Goal: Task Accomplishment & Management: Complete application form

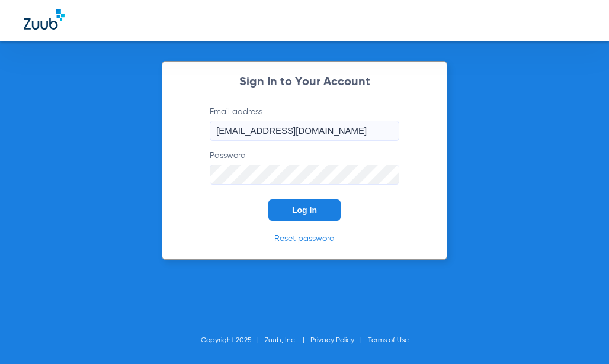
click at [282, 210] on button "Log In" at bounding box center [304, 210] width 72 height 21
click at [297, 212] on span "Log In" at bounding box center [304, 209] width 25 height 9
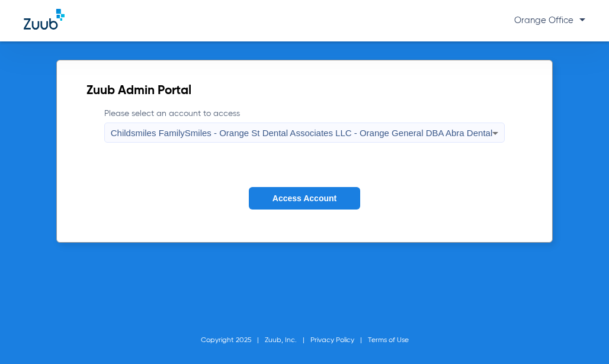
click at [295, 196] on span "Access Account" at bounding box center [304, 198] width 64 height 9
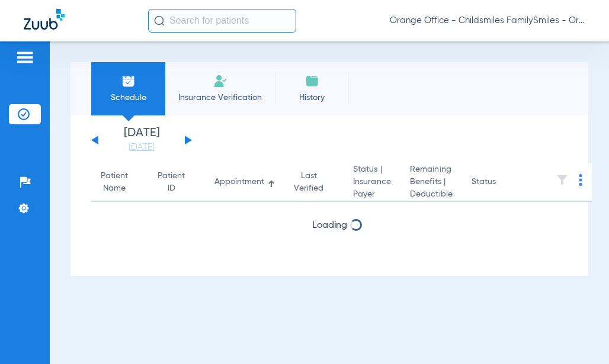
click at [196, 24] on input "text" at bounding box center [222, 21] width 148 height 24
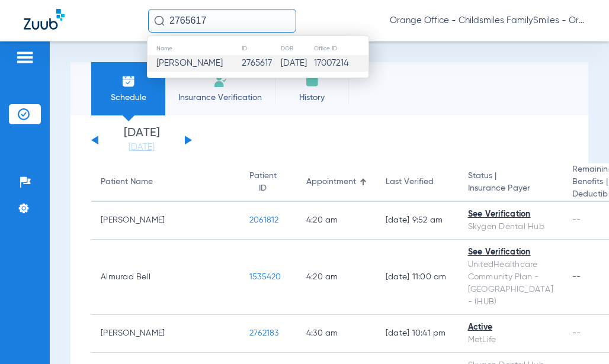
type input "2765617"
click at [211, 63] on span "Rigoberto Ferreras" at bounding box center [189, 63] width 66 height 9
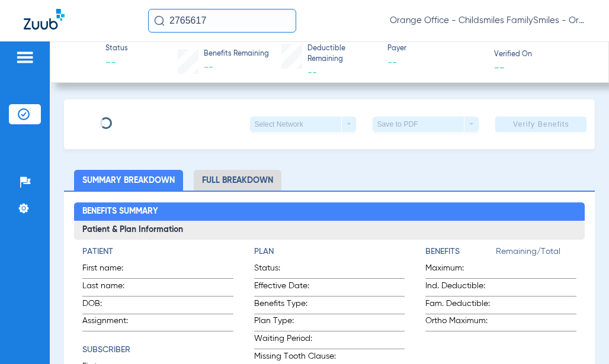
type input "RIGOBERTO"
type input "FERRERAS"
type input "05/10/1987"
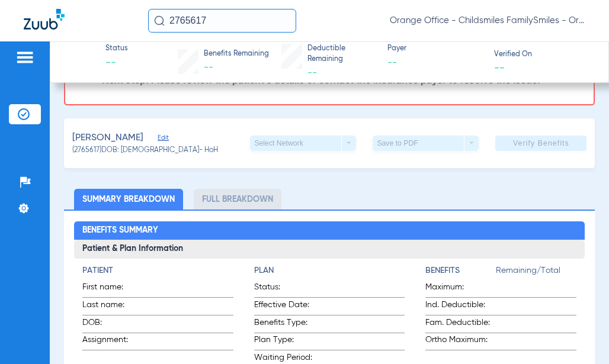
click at [168, 137] on span "Edit" at bounding box center [163, 139] width 11 height 11
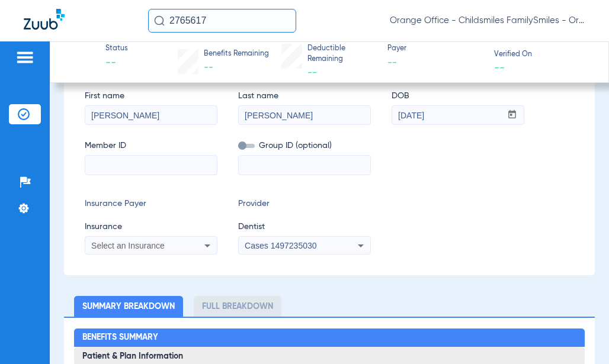
scroll to position [296, 0]
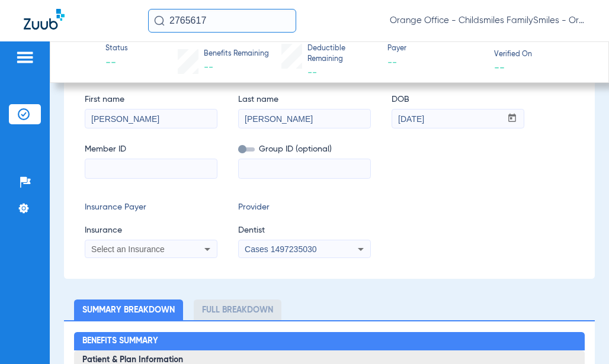
click at [145, 168] on input at bounding box center [150, 168] width 131 height 19
type input "122892409"
click at [136, 253] on span "Select an Insurance" at bounding box center [127, 249] width 73 height 9
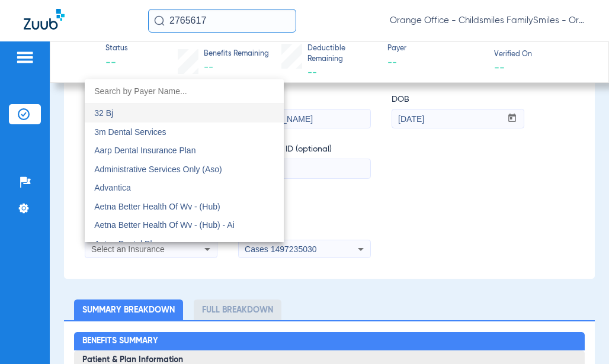
type input "e"
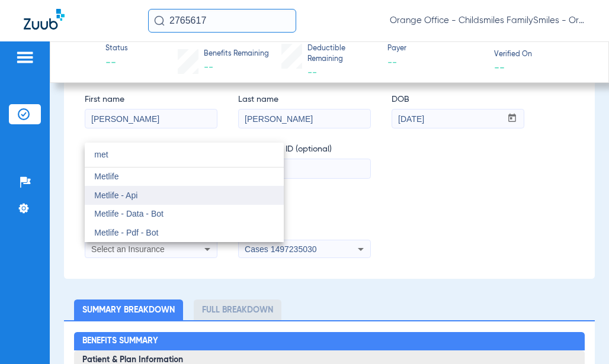
type input "met"
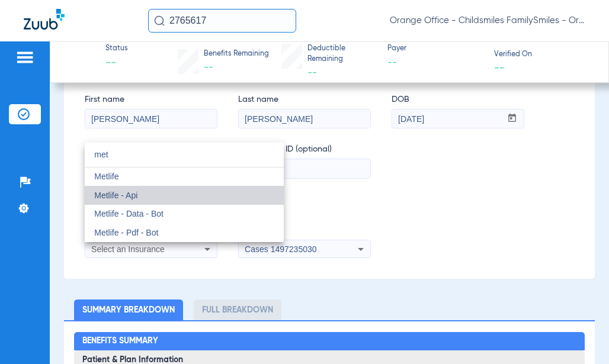
click at [178, 193] on mat-option "Metlife - Api" at bounding box center [184, 195] width 199 height 19
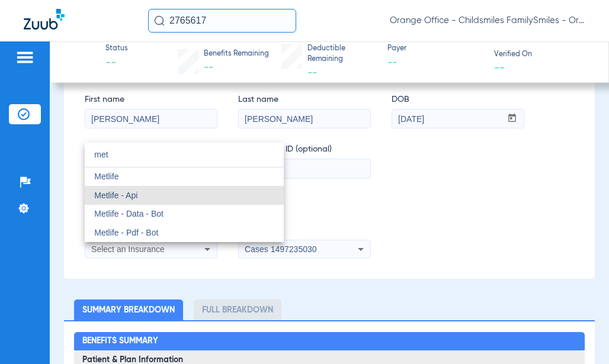
scroll to position [204, 0]
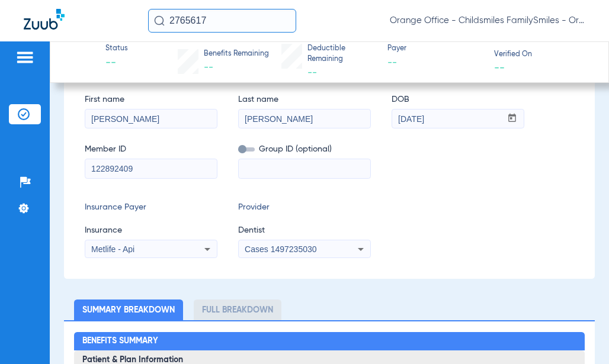
click at [300, 252] on span "Cases 1497235030" at bounding box center [281, 249] width 72 height 9
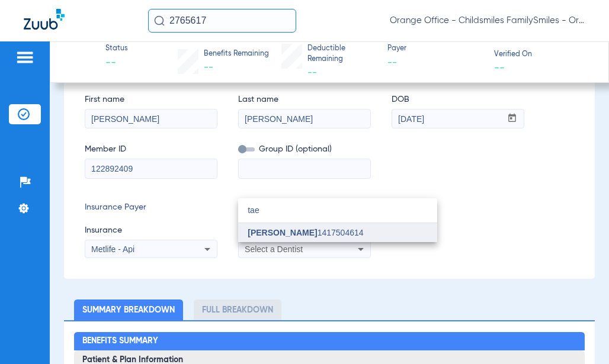
type input "tae"
click at [308, 236] on span "[PERSON_NAME] 1417504614" at bounding box center [305, 233] width 115 height 8
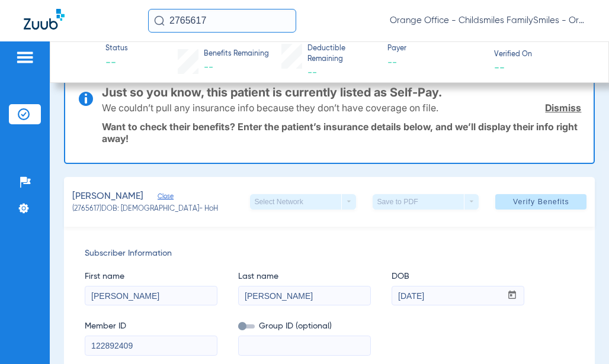
scroll to position [26, 0]
click at [526, 201] on span "Verify Benefits" at bounding box center [541, 202] width 56 height 9
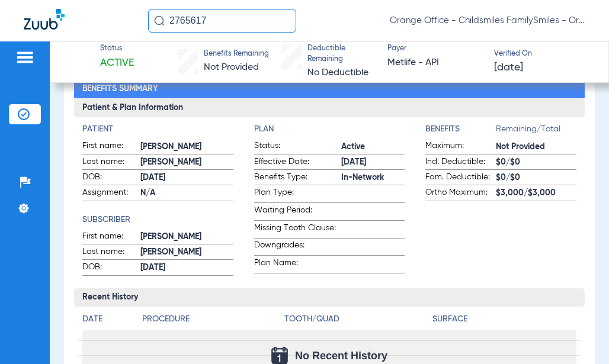
scroll to position [219, 0]
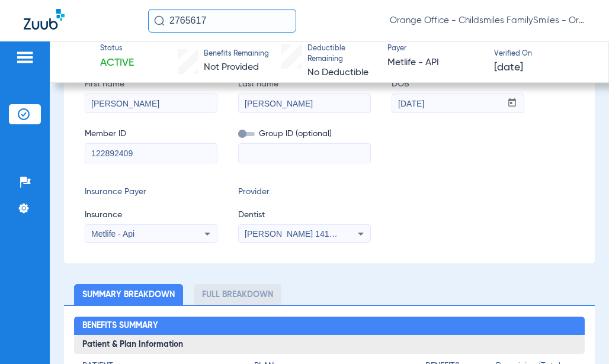
click at [216, 295] on li "Full Breakdown" at bounding box center [238, 294] width 88 height 21
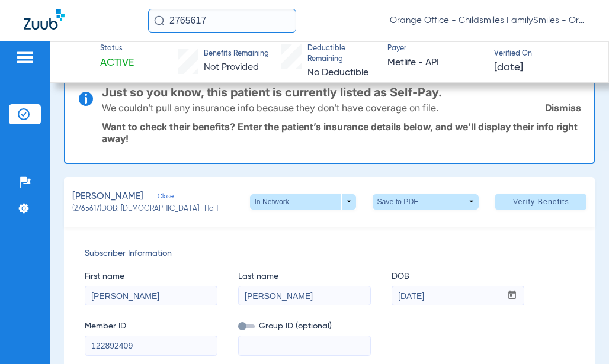
scroll to position [0, 0]
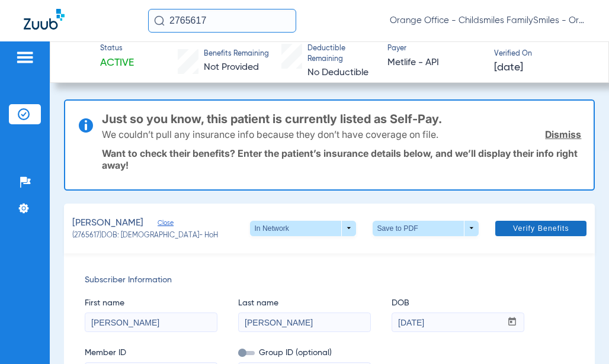
click at [552, 230] on span "Verify Benefits" at bounding box center [541, 228] width 56 height 9
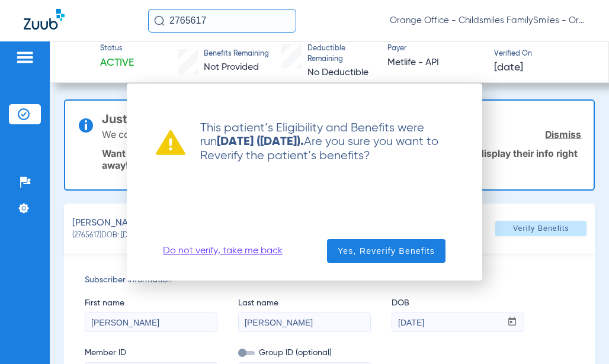
click at [259, 298] on div at bounding box center [304, 182] width 609 height 364
click at [243, 248] on link "Do not verify, take me back" at bounding box center [223, 251] width 120 height 12
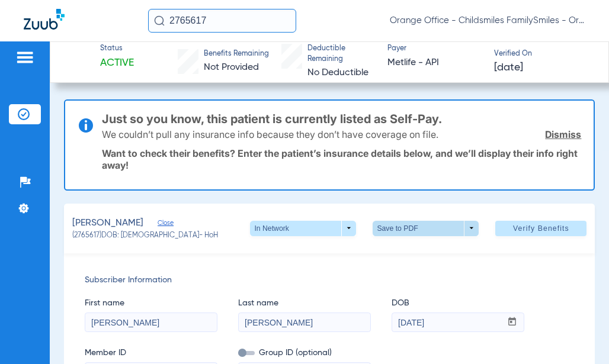
click at [412, 233] on span at bounding box center [426, 228] width 28 height 28
click at [419, 251] on span "Save to PDF" at bounding box center [421, 252] width 47 height 8
click at [535, 187] on div "Just so you know, this patient is currently listed as Self-Pay. We couldn’t pul…" at bounding box center [342, 145] width 480 height 89
click at [269, 229] on span at bounding box center [303, 228] width 106 height 15
click at [291, 271] on span "In Network" at bounding box center [279, 275] width 55 height 8
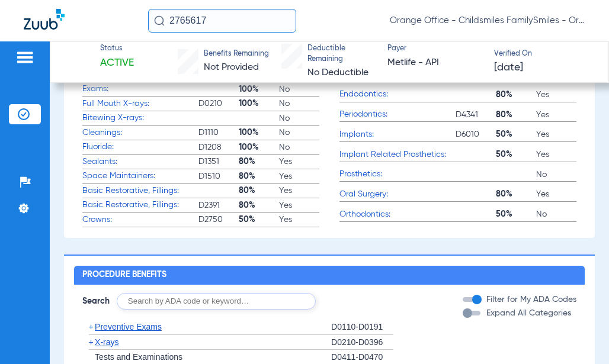
scroll to position [693, 0]
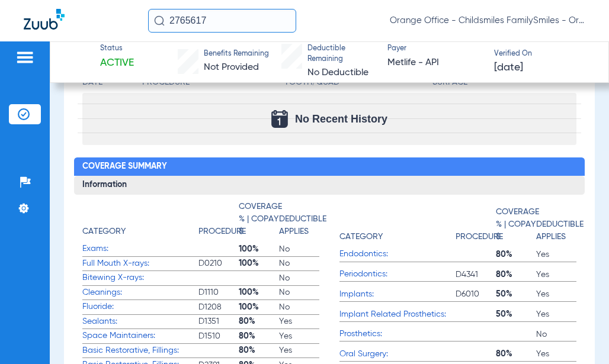
drag, startPoint x: 191, startPoint y: 23, endPoint x: 43, endPoint y: 23, distance: 148.6
click at [43, 23] on div "2765617 Orange Office - Childsmiles FamilySmiles - Orange St Dental Associates …" at bounding box center [304, 20] width 609 height 41
click at [231, 21] on input "2765690" at bounding box center [222, 21] width 148 height 24
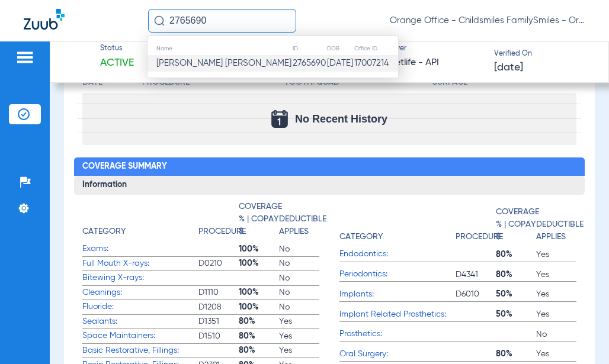
type input "2765690"
click at [225, 63] on span "Cesar Cruz Chavarria" at bounding box center [223, 63] width 135 height 9
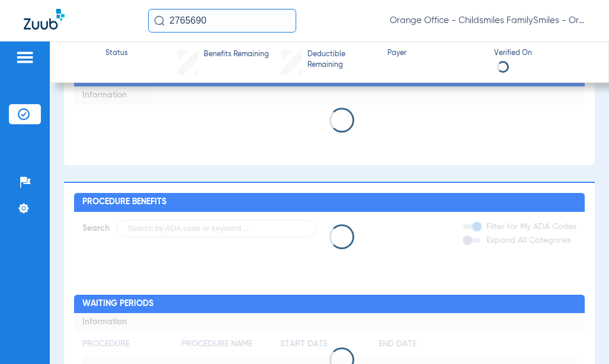
scroll to position [599, 0]
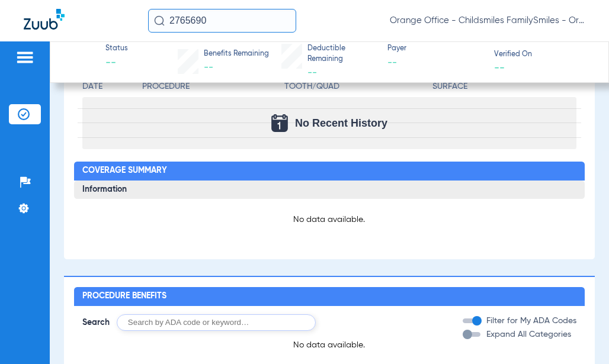
type input "[PERSON_NAME]"
type input "[DATE]"
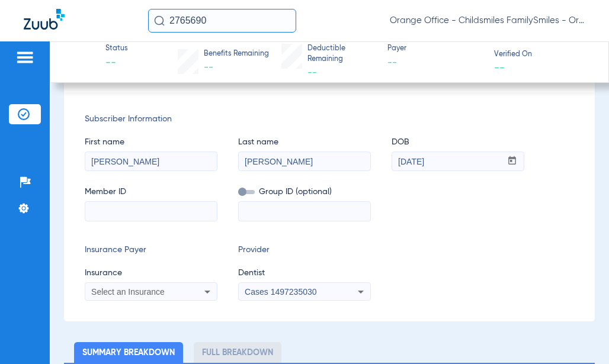
scroll to position [322, 0]
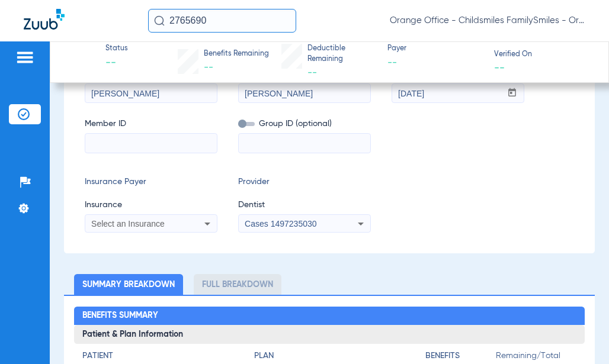
click at [143, 133] on mat-form-field at bounding box center [151, 141] width 133 height 23
drag, startPoint x: 143, startPoint y: 134, endPoint x: 131, endPoint y: 154, distance: 23.4
click at [131, 154] on div "Subscriber Information First name CESAR Last name CRUZ CHAVARRIA DOB mm / dd / …" at bounding box center [329, 138] width 531 height 229
click at [167, 146] on input at bounding box center [150, 143] width 131 height 19
paste input "G7U740027746"
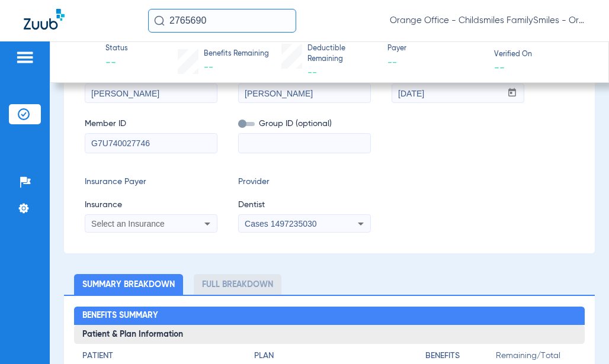
click at [92, 144] on input "G7U740027746" at bounding box center [150, 143] width 131 height 19
type input "G7U740027746"
click at [107, 225] on span "Select an Insurance" at bounding box center [127, 223] width 73 height 9
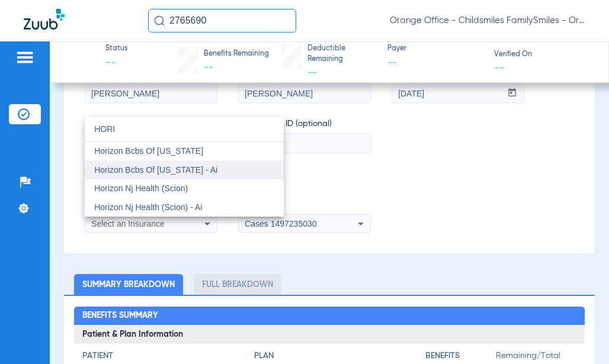
type input "HORI"
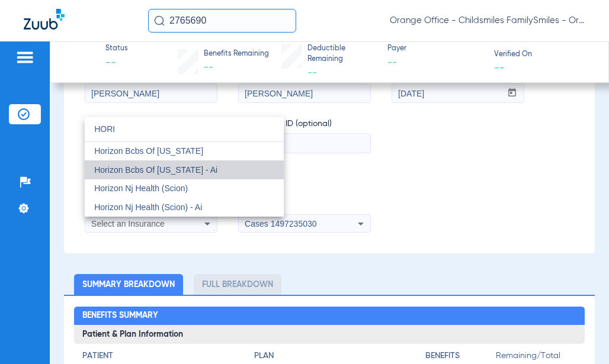
click at [184, 172] on span "Horizon Bcbs Of [US_STATE] - Ai" at bounding box center [155, 169] width 123 height 9
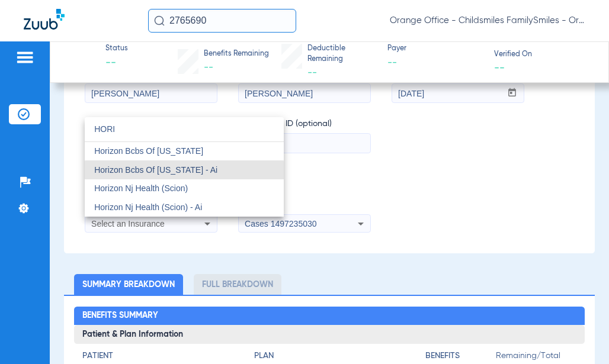
scroll to position [229, 0]
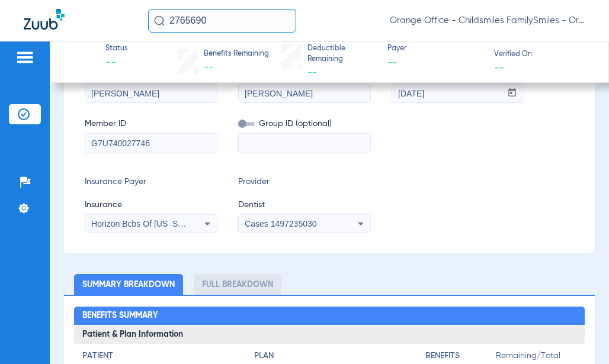
click at [295, 234] on div "Subscriber Information First name CESAR Last name CRUZ CHAVARRIA DOB mm / dd / …" at bounding box center [329, 138] width 531 height 229
click at [303, 224] on span "Cases 1497235030" at bounding box center [281, 223] width 72 height 9
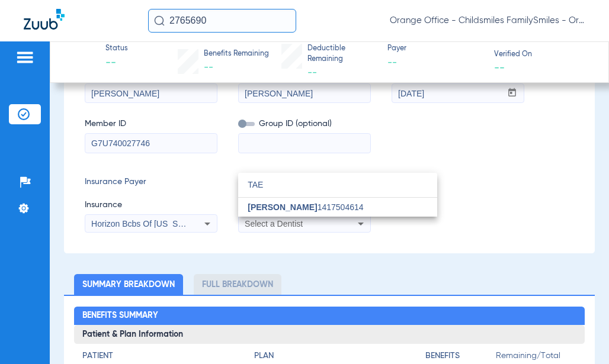
type input "TAE"
click at [278, 197] on mat-option "TAE close" at bounding box center [337, 185] width 199 height 25
click at [317, 200] on mat-option "[PERSON_NAME] 1417504614" at bounding box center [337, 207] width 199 height 19
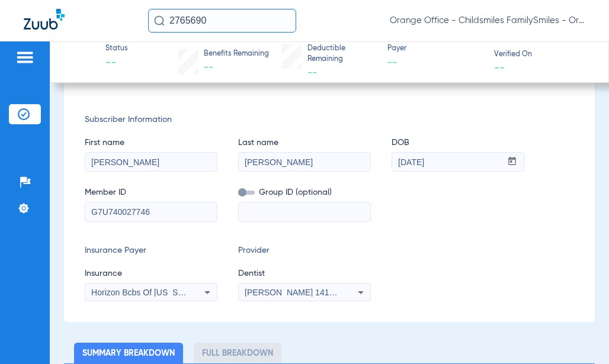
scroll to position [52, 0]
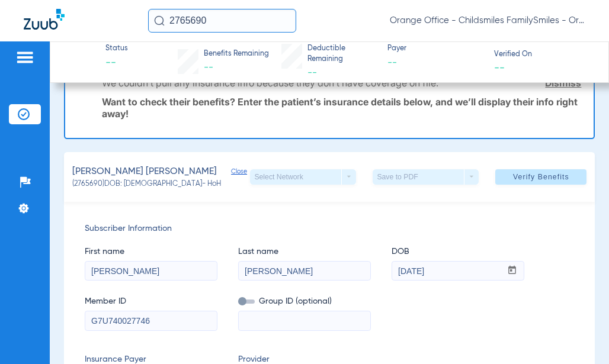
click at [522, 166] on span at bounding box center [540, 177] width 91 height 28
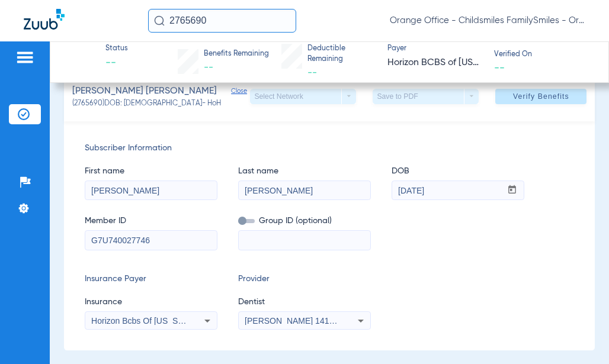
scroll to position [296, 0]
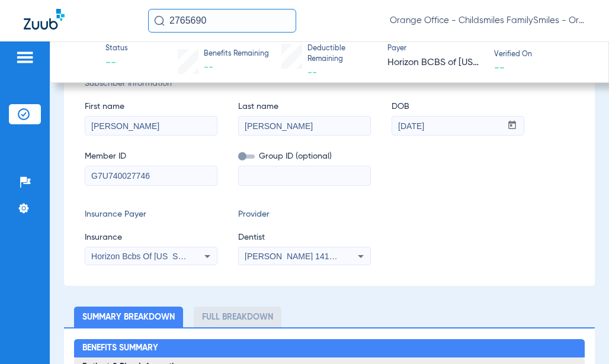
click at [158, 260] on span "Horizon Bcbs Of [US_STATE] - Ai" at bounding box center [152, 256] width 123 height 9
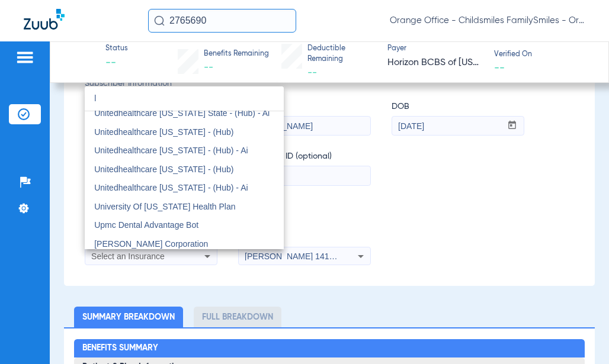
scroll to position [6801, 0]
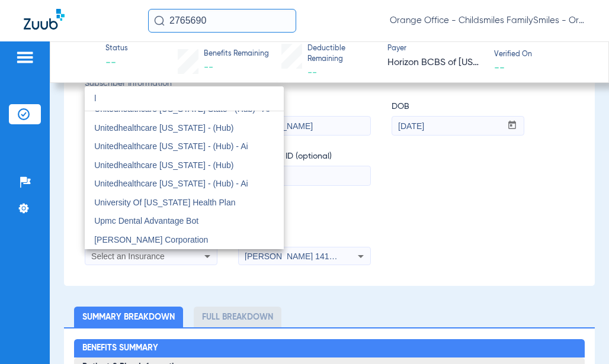
type input "l"
click at [379, 226] on div at bounding box center [304, 182] width 609 height 364
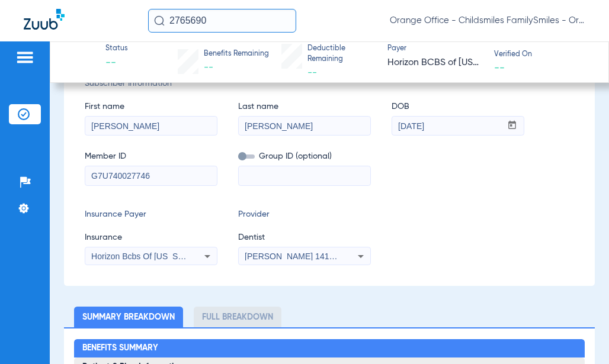
click at [162, 263] on div "Horizon Bcbs Of [US_STATE] - Ai" at bounding box center [150, 256] width 131 height 14
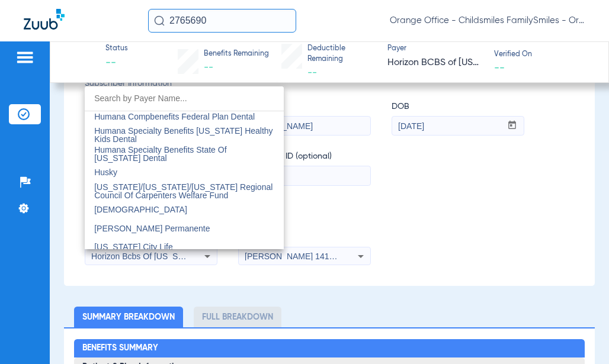
scroll to position [4445, 0]
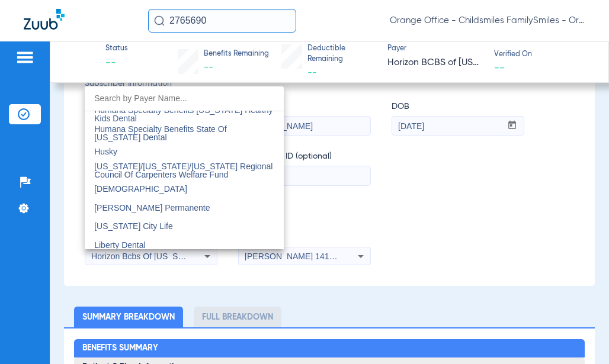
click at [394, 207] on div at bounding box center [304, 182] width 609 height 364
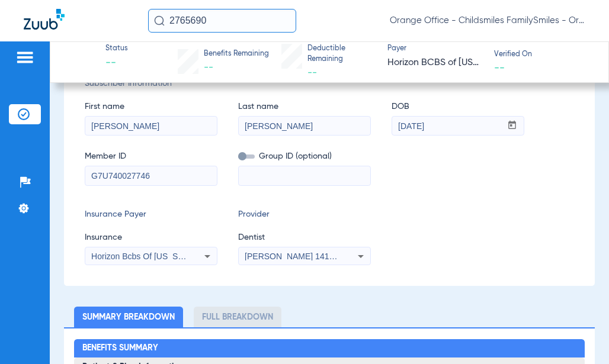
click at [271, 176] on input at bounding box center [304, 175] width 131 height 19
paste input "76348-0010"
type input "76348-0010"
click at [199, 257] on div "Horizon Bcbs Of [US_STATE] - Ai" at bounding box center [150, 256] width 131 height 14
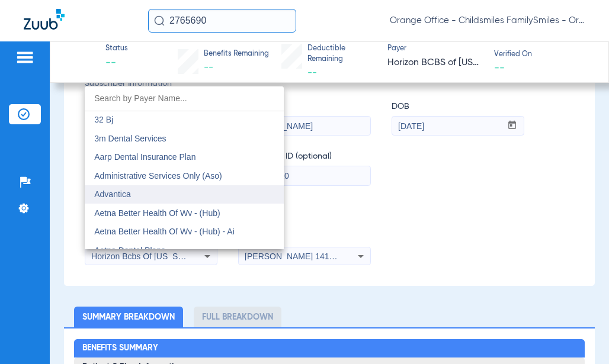
scroll to position [0, 0]
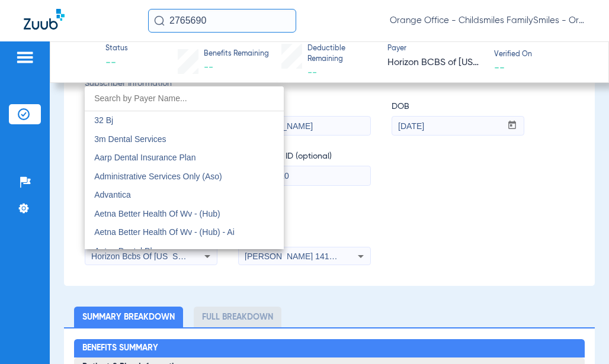
click at [147, 108] on input "dropdown search" at bounding box center [184, 98] width 199 height 24
click at [152, 102] on input "dropdown search" at bounding box center [184, 98] width 199 height 24
click at [540, 99] on div at bounding box center [304, 182] width 609 height 364
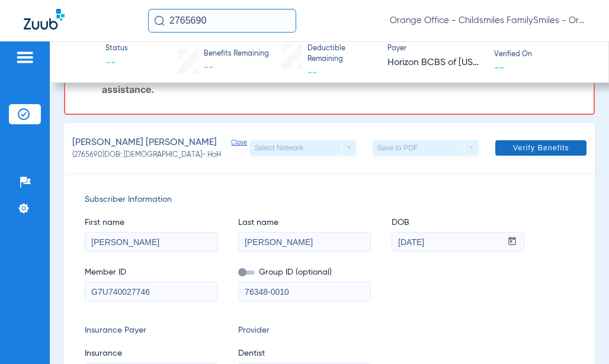
scroll to position [178, 0]
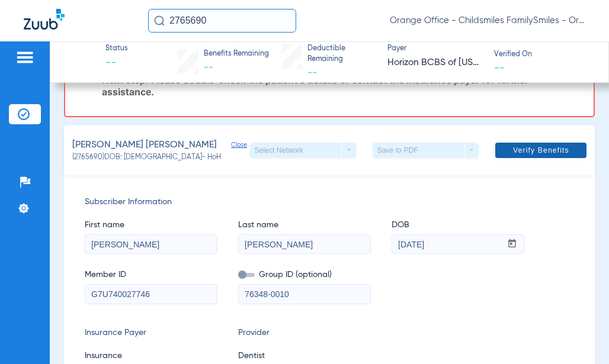
click at [500, 143] on span at bounding box center [540, 150] width 91 height 28
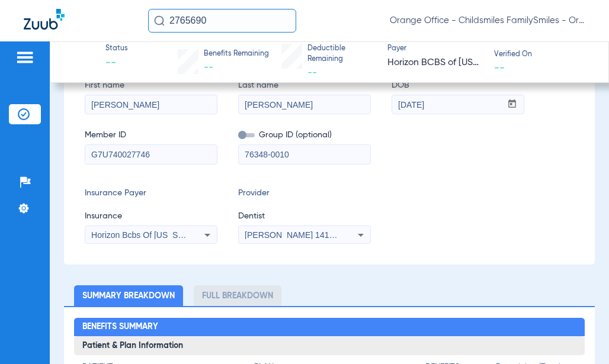
scroll to position [296, 0]
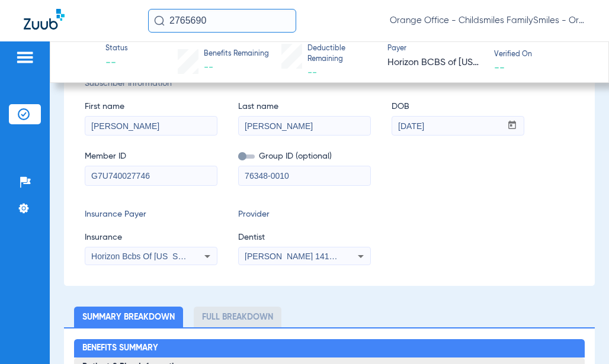
drag, startPoint x: 271, startPoint y: 166, endPoint x: 236, endPoint y: 166, distance: 35.5
click at [224, 165] on div "Member ID G7U740027746 Group ID (optional) 76348-0010" at bounding box center [330, 163] width 490 height 46
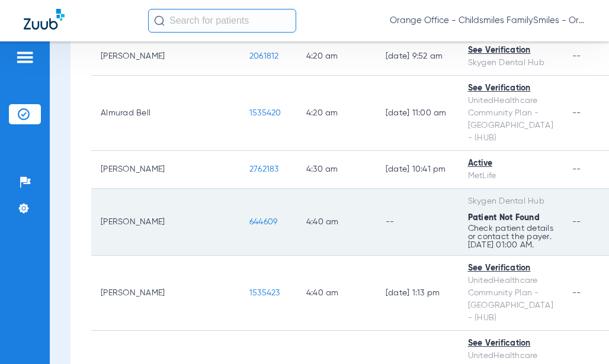
scroll to position [178, 0]
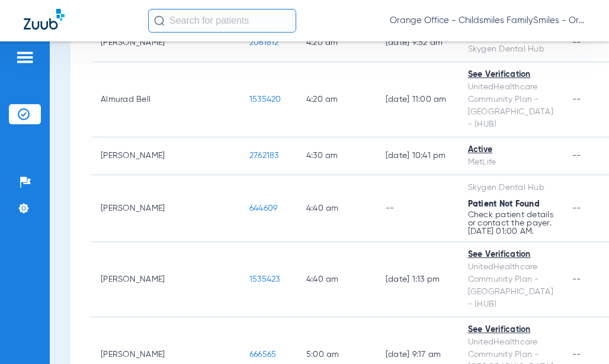
click at [224, 12] on input "text" at bounding box center [222, 21] width 148 height 24
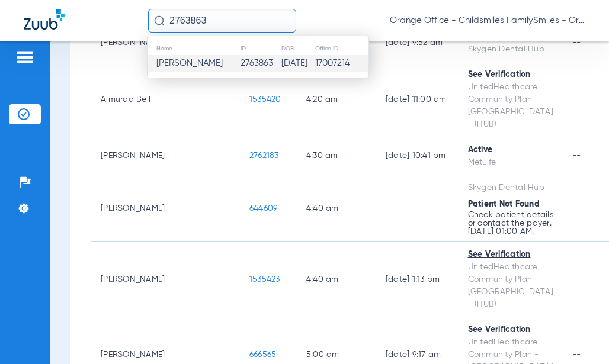
type input "2763863"
click at [199, 63] on span "Leonardo Perez" at bounding box center [189, 63] width 66 height 9
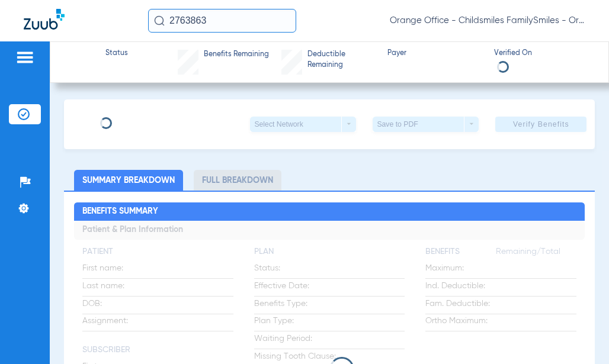
type input "ANGELICA M"
type input "SILVA"
type input "04/21/1980"
type input "W260714734"
type input "0580260"
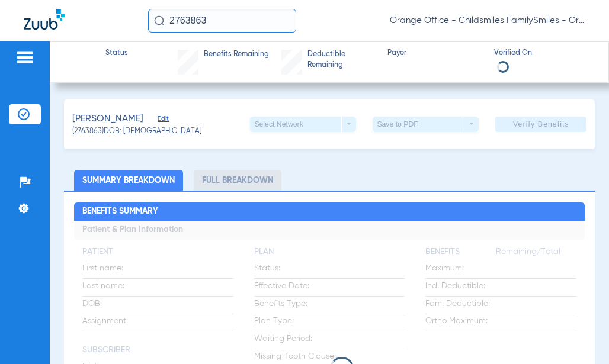
click at [168, 118] on span "Edit" at bounding box center [163, 120] width 11 height 11
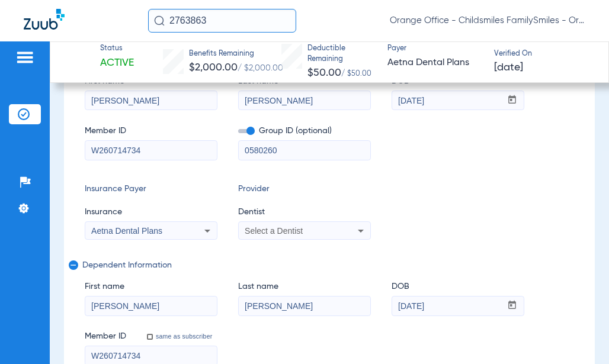
scroll to position [118, 0]
click at [165, 155] on input "W260714734" at bounding box center [150, 149] width 131 height 19
click at [318, 151] on input "0580260" at bounding box center [304, 149] width 131 height 19
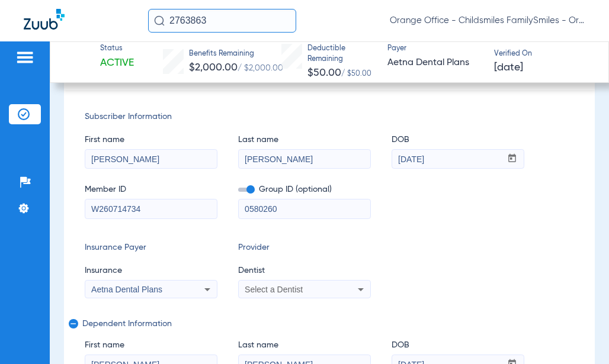
click at [133, 294] on div "Aetna Dental Plans" at bounding box center [150, 289] width 131 height 14
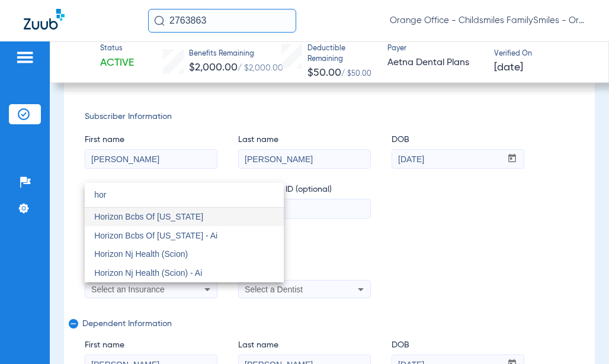
scroll to position [0, 0]
type input "h"
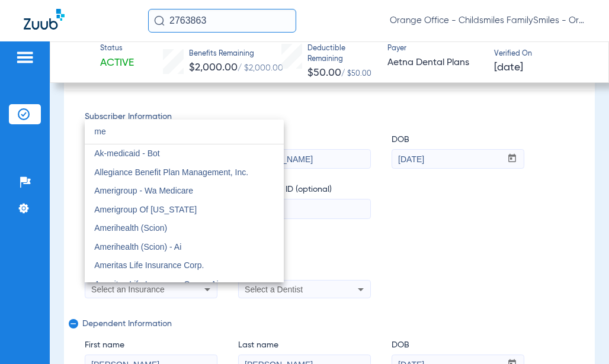
type input "m"
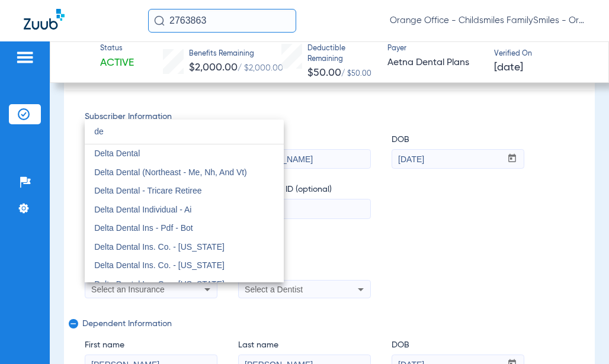
type input "d"
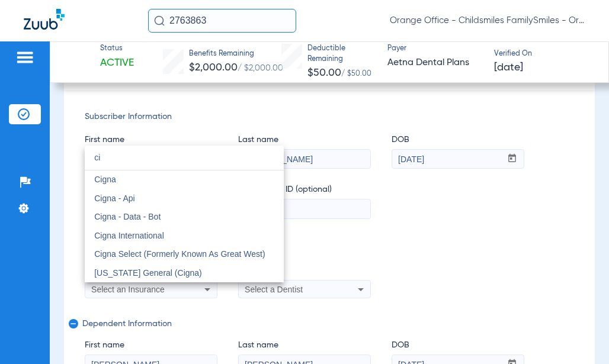
type input "c"
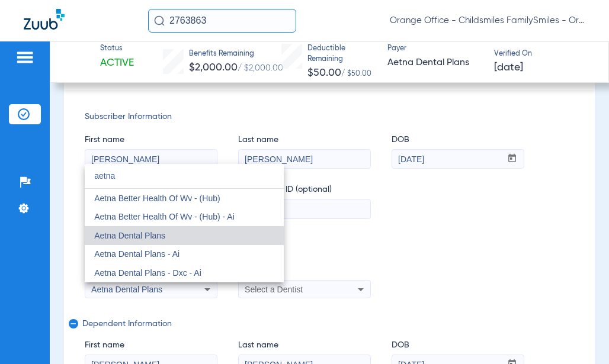
type input "aetna"
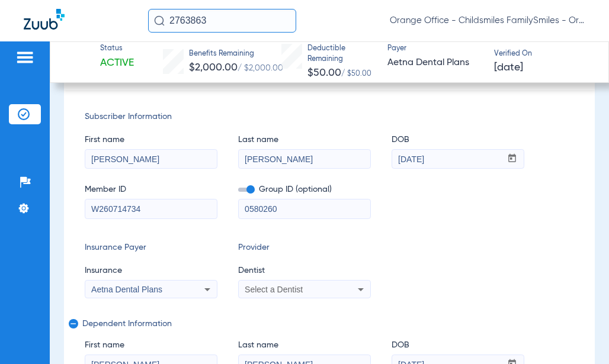
click at [256, 288] on span "Select a Dentist" at bounding box center [274, 289] width 58 height 9
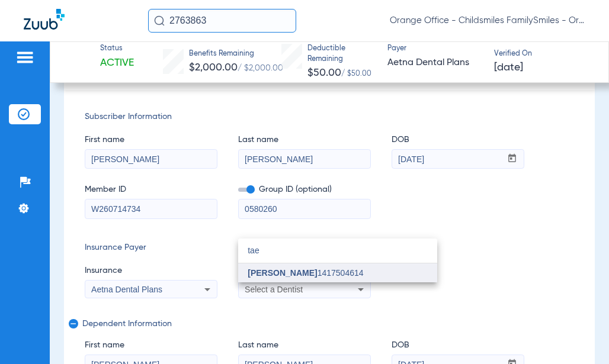
type input "tae"
click at [327, 277] on span "[PERSON_NAME] 1417504614" at bounding box center [305, 273] width 115 height 8
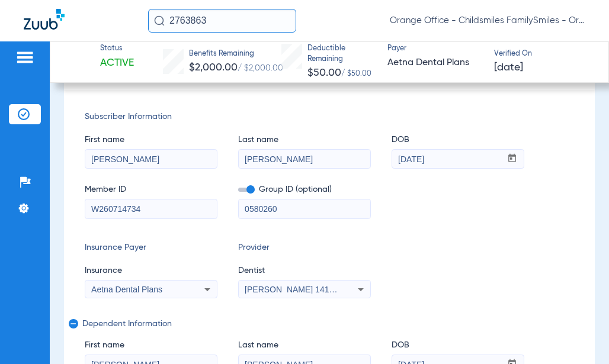
click at [503, 285] on div "Insurance Payer Insurance Aetna Dental Plans Provider Dentist Tae Kim 1417504614" at bounding box center [330, 270] width 490 height 57
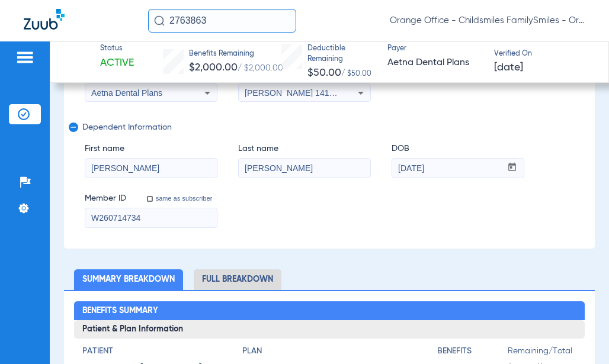
scroll to position [237, 0]
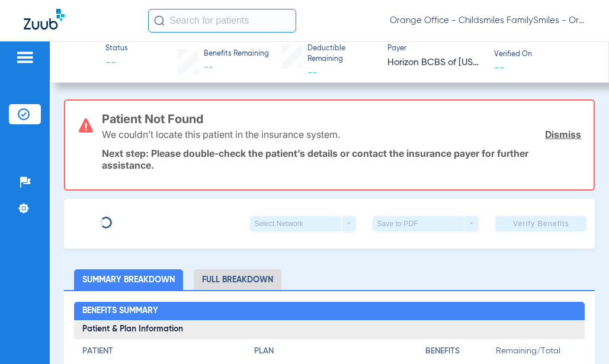
type input "[PERSON_NAME]"
type input "[DATE]"
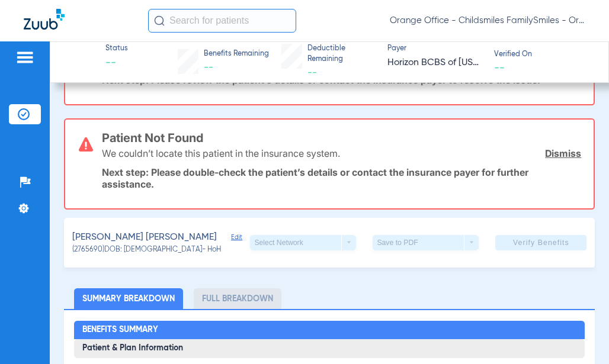
click at [231, 234] on span "Edit" at bounding box center [236, 238] width 11 height 11
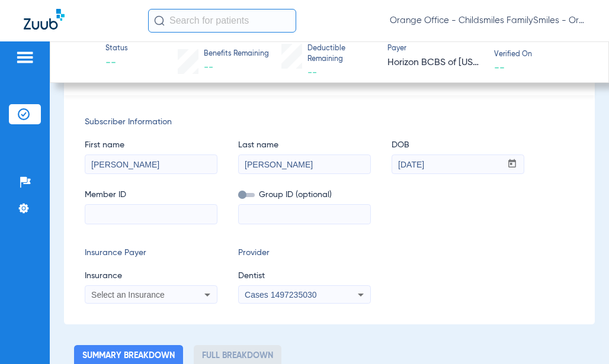
scroll to position [415, 0]
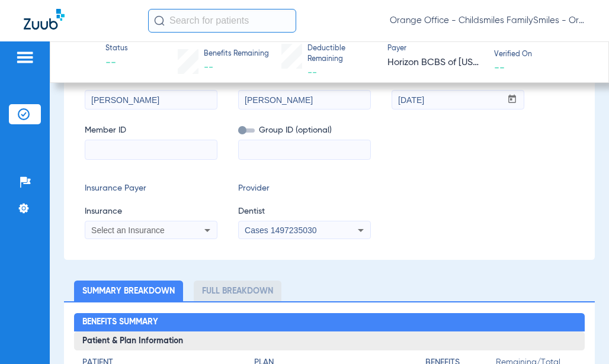
click at [296, 155] on input at bounding box center [304, 149] width 131 height 19
paste input "76348-0010"
type input "76348-0010"
click at [195, 152] on input at bounding box center [150, 149] width 131 height 19
click at [127, 157] on input at bounding box center [150, 149] width 131 height 19
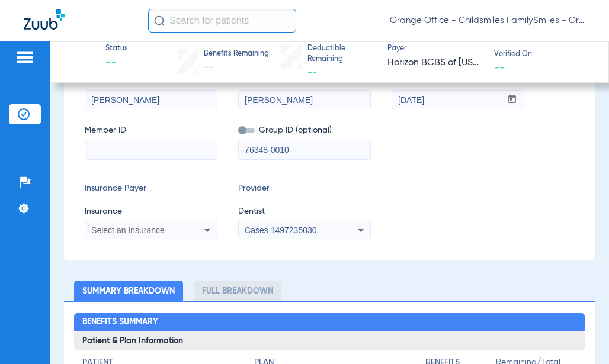
paste input "G7U740027746"
type input "G7U740027746"
click at [294, 230] on span "Cases 1497235030" at bounding box center [281, 230] width 72 height 9
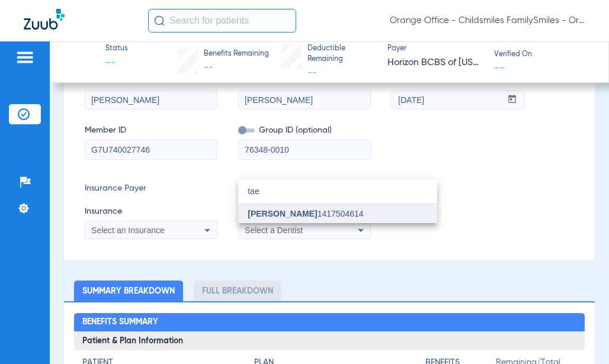
type input "tae"
click at [295, 220] on mat-option "[PERSON_NAME] 1417504614" at bounding box center [337, 213] width 199 height 19
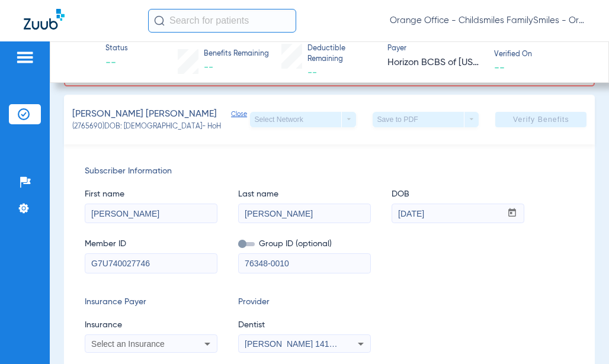
scroll to position [296, 0]
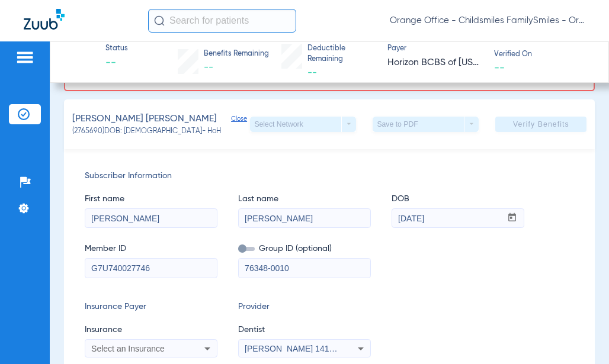
click at [531, 127] on app-verify-button "Verify Benefits" at bounding box center [540, 124] width 91 height 15
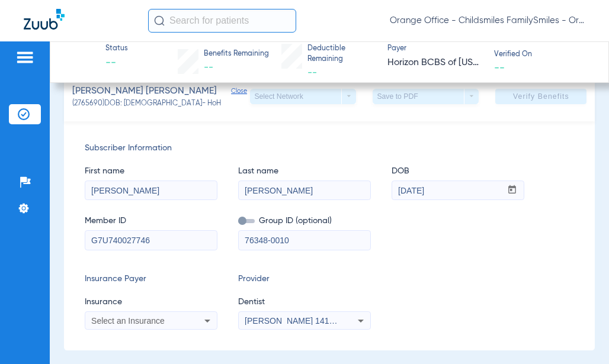
scroll to position [355, 0]
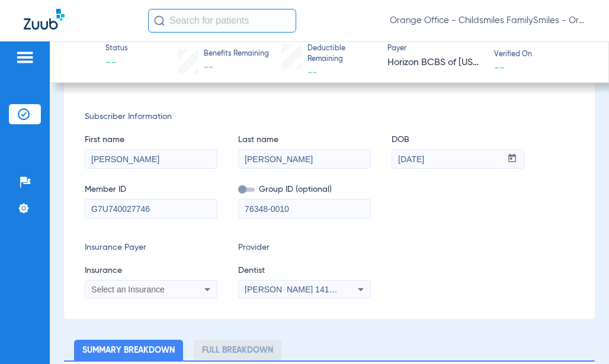
click at [179, 298] on div "Subscriber Information First name [PERSON_NAME] Last name [PERSON_NAME] DOB mm …" at bounding box center [329, 204] width 531 height 229
click at [182, 294] on div "Select an Insurance" at bounding box center [150, 289] width 131 height 14
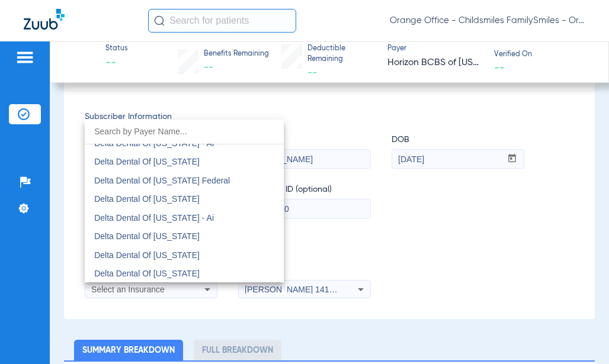
scroll to position [2309, 0]
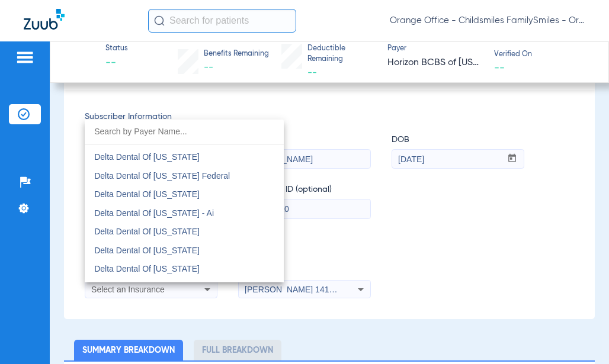
drag, startPoint x: 375, startPoint y: 258, endPoint x: 381, endPoint y: 263, distance: 7.5
click at [376, 258] on div at bounding box center [304, 182] width 609 height 364
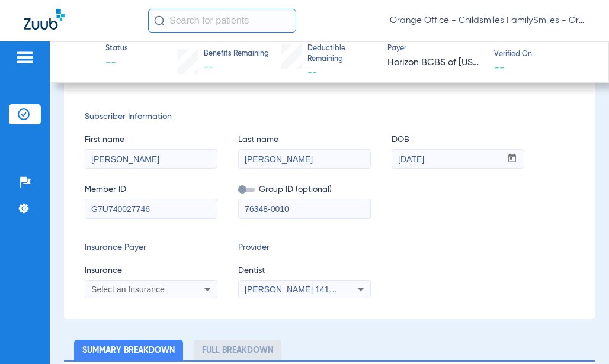
click at [133, 261] on div "Insurance Payer Insurance Select an Insurance" at bounding box center [151, 270] width 133 height 57
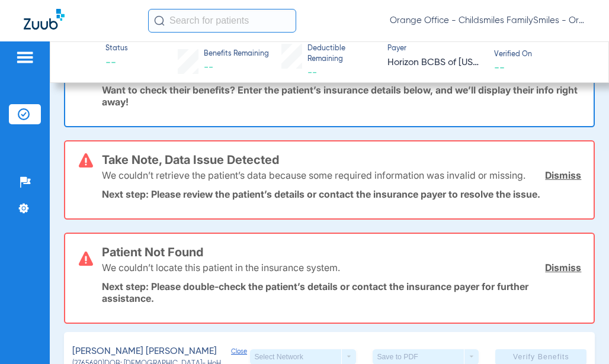
scroll to position [0, 0]
